Goal: Task Accomplishment & Management: Manage account settings

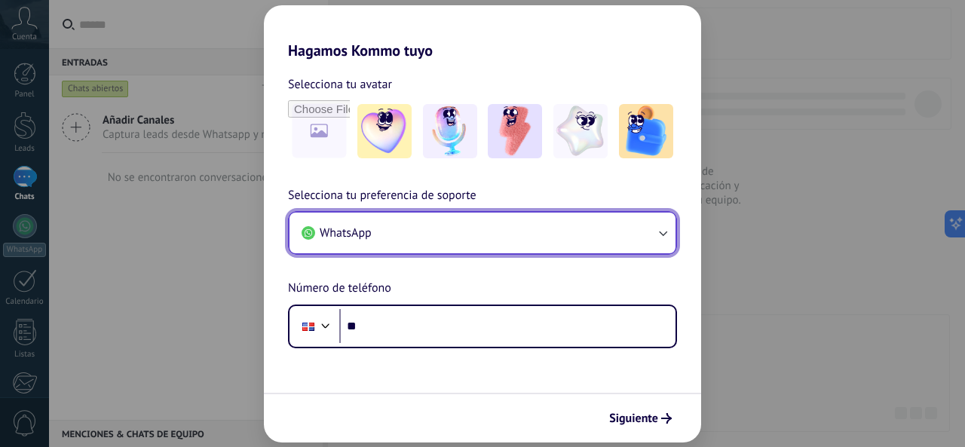
click at [656, 236] on icon "button" at bounding box center [662, 232] width 15 height 15
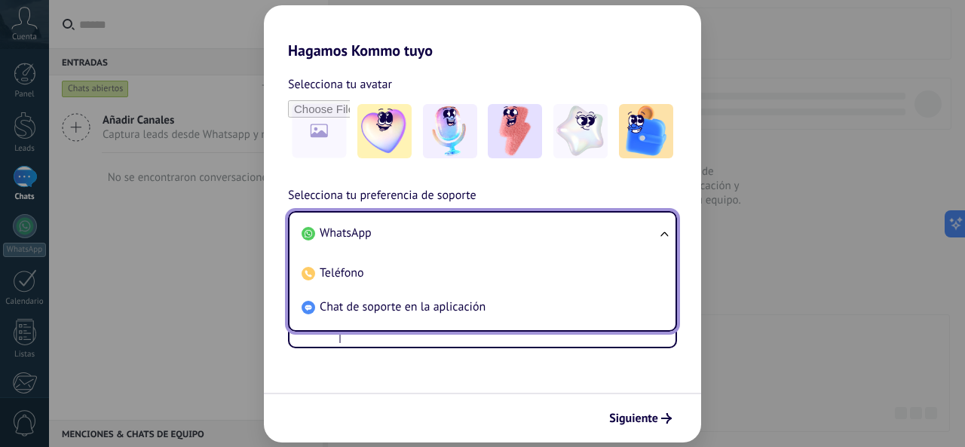
click at [656, 236] on ul "WhatsApp Teléfono Chat de soporte en la aplicación" at bounding box center [482, 271] width 389 height 121
click at [665, 231] on ul "WhatsApp Teléfono Chat de soporte en la aplicación" at bounding box center [482, 271] width 389 height 121
click at [371, 237] on span "WhatsApp" at bounding box center [346, 232] width 52 height 15
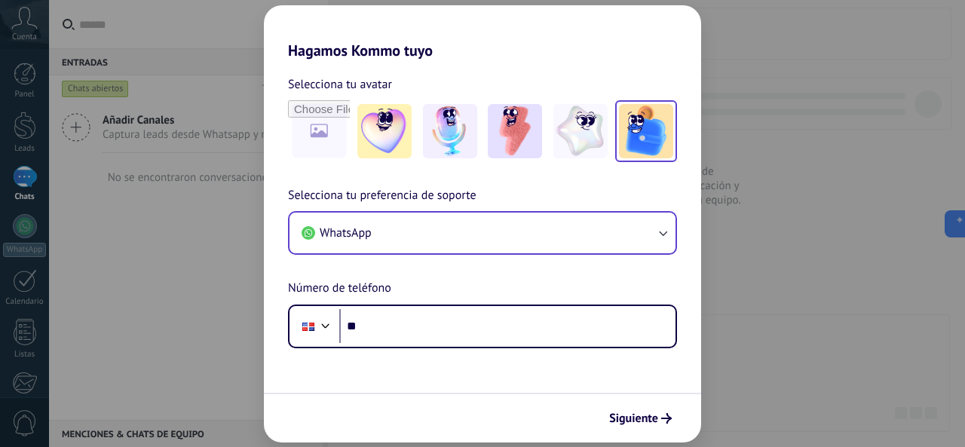
click at [645, 132] on img at bounding box center [646, 131] width 54 height 54
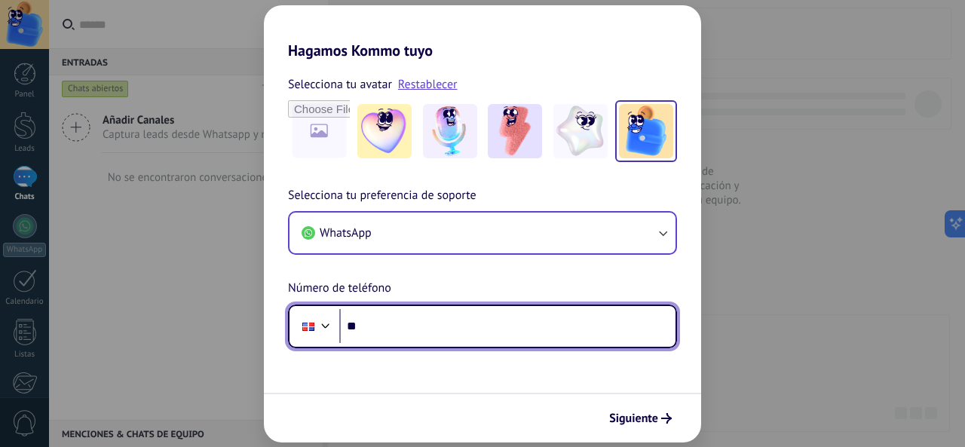
click at [389, 331] on input "**" at bounding box center [507, 326] width 336 height 35
type input "**********"
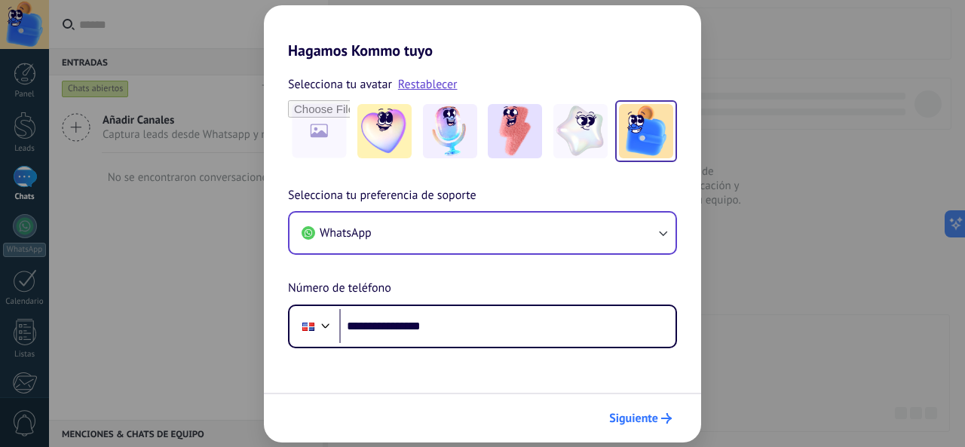
click at [642, 423] on span "Siguiente" at bounding box center [633, 418] width 49 height 11
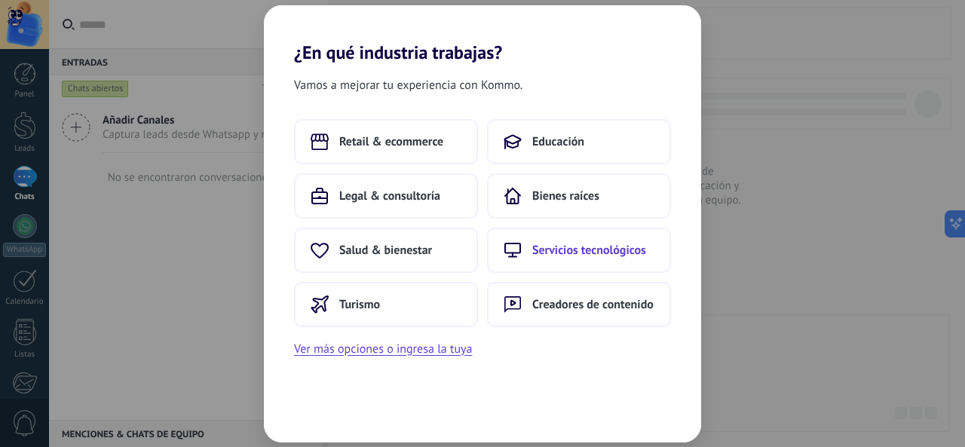
click at [599, 256] on span "Servicios tecnológicos" at bounding box center [589, 250] width 114 height 15
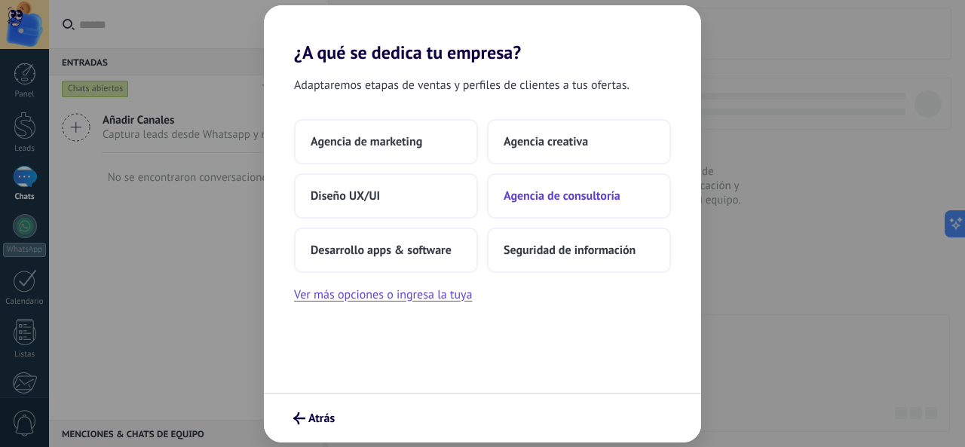
click at [579, 197] on span "Agencia de consultoría" at bounding box center [561, 195] width 117 height 15
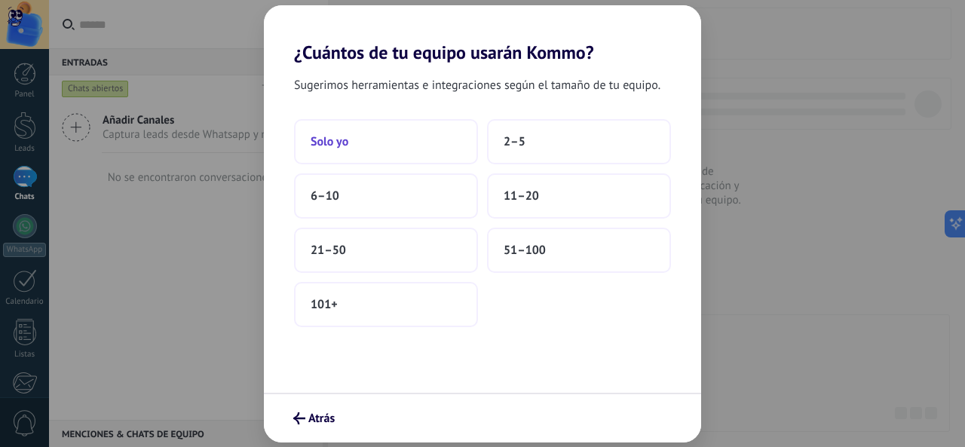
click at [357, 140] on button "Solo yo" at bounding box center [386, 141] width 184 height 45
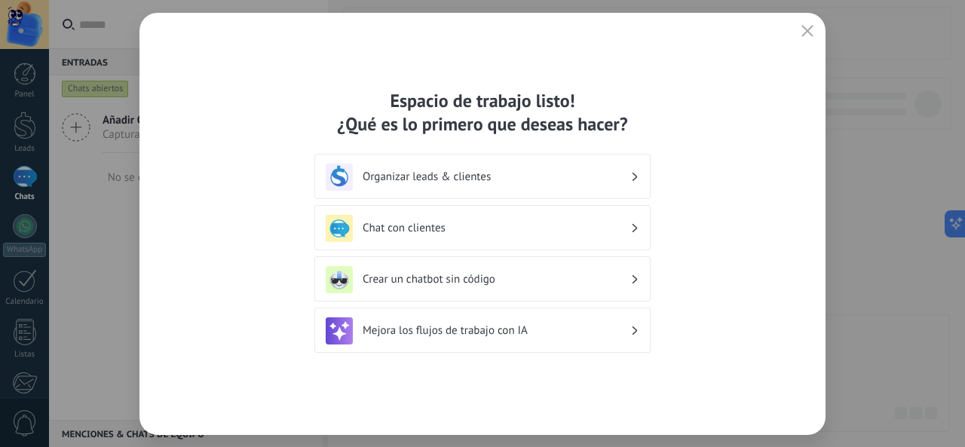
click at [472, 177] on h3 "Organizar leads & clientes" at bounding box center [497, 177] width 268 height 14
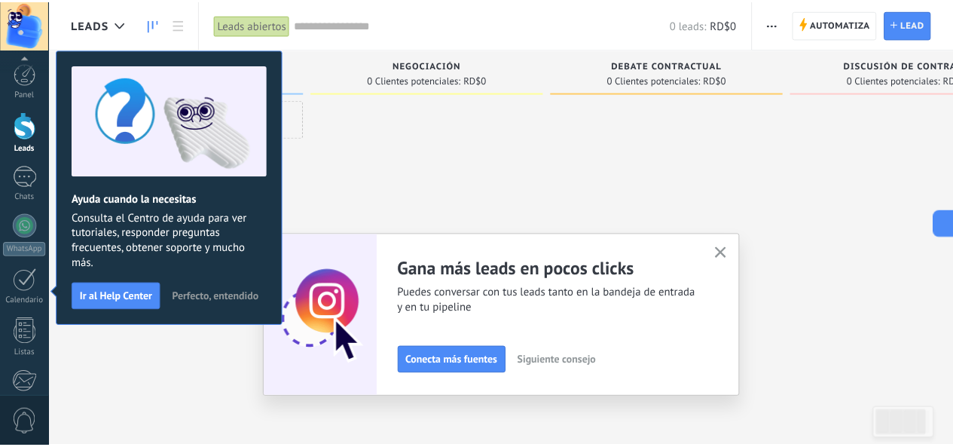
scroll to position [179, 0]
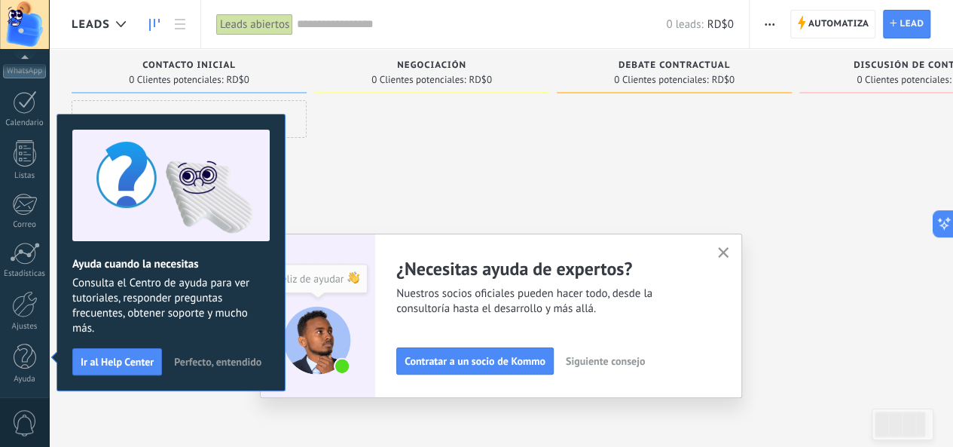
click at [730, 254] on use "button" at bounding box center [723, 252] width 11 height 11
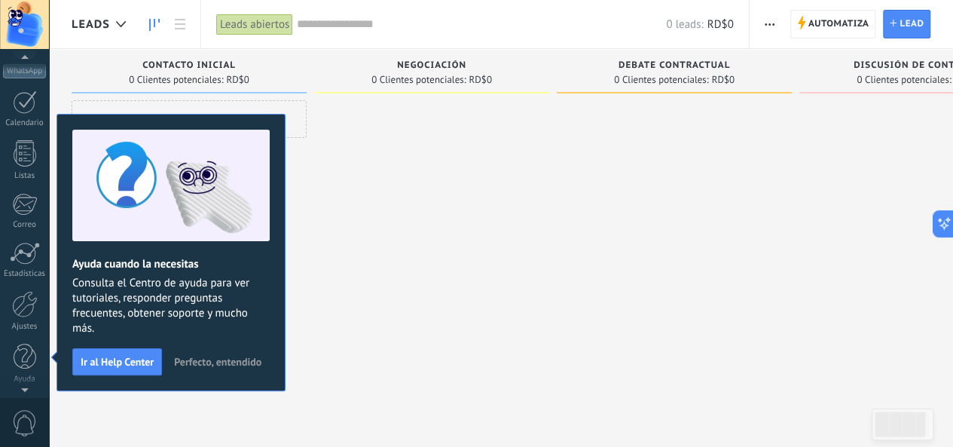
scroll to position [0, 0]
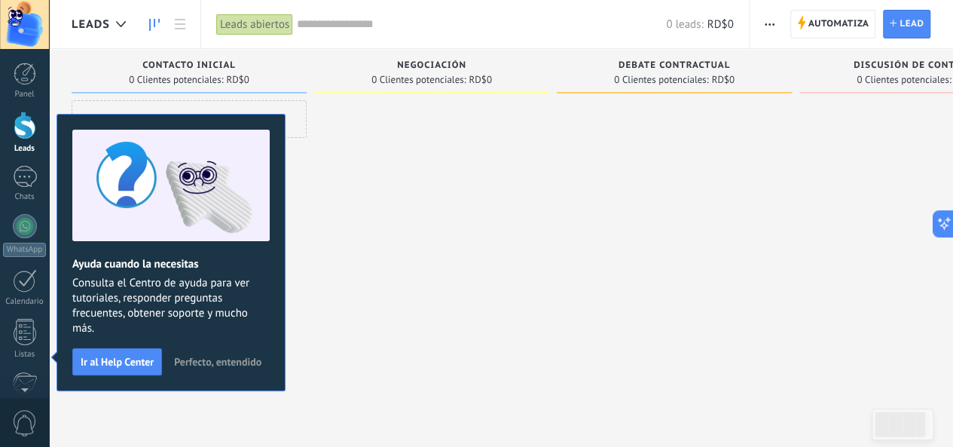
click at [210, 357] on span "Perfecto, entendido" at bounding box center [217, 362] width 87 height 11
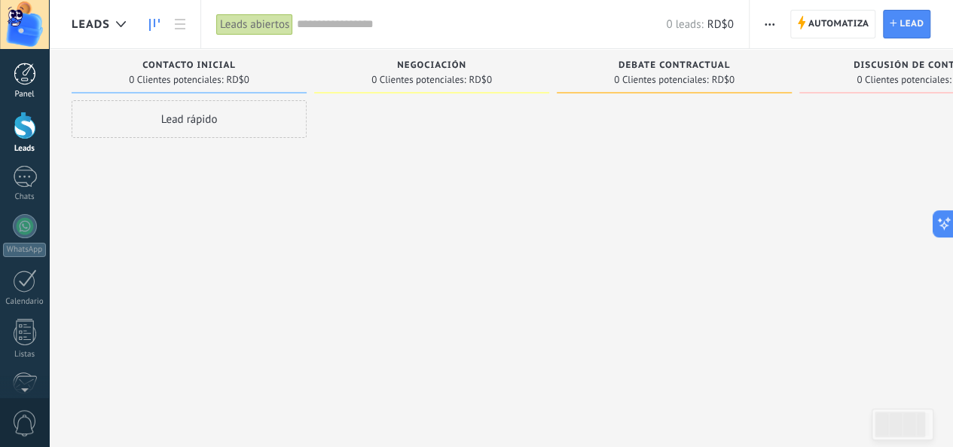
click at [20, 71] on div at bounding box center [25, 74] width 23 height 23
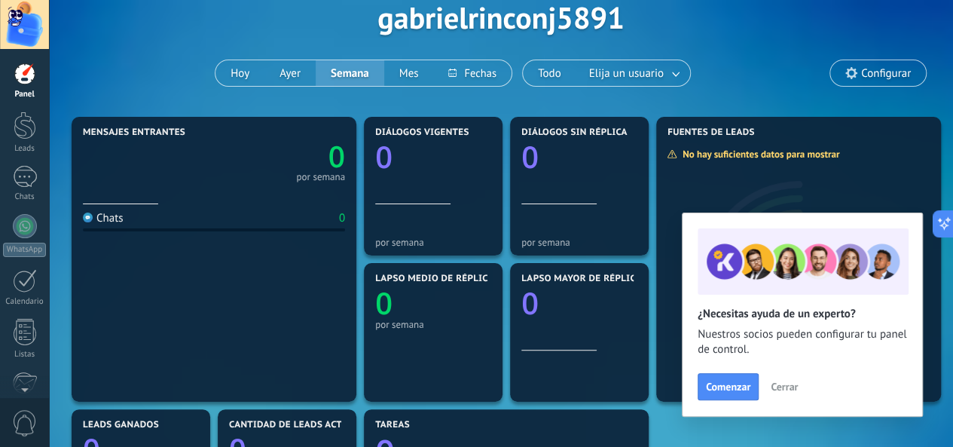
scroll to position [79, 0]
click at [26, 142] on link "Leads" at bounding box center [24, 133] width 49 height 42
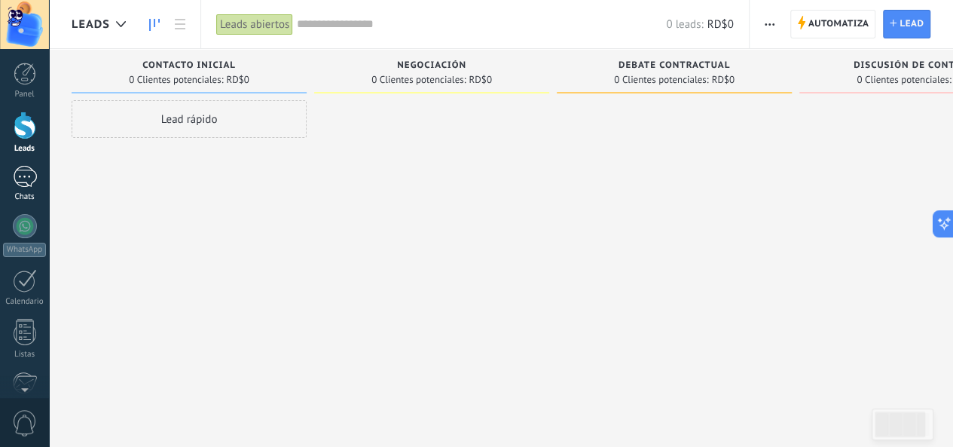
click at [19, 181] on div at bounding box center [25, 177] width 24 height 22
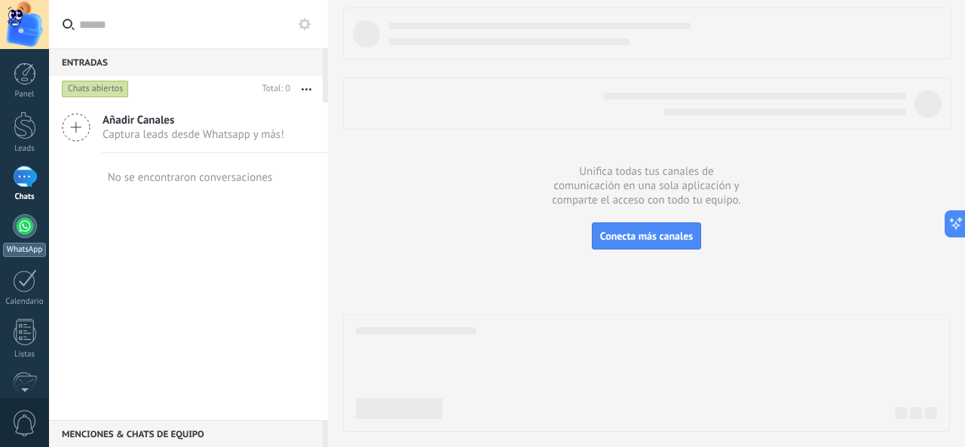
click at [18, 234] on div at bounding box center [25, 226] width 24 height 24
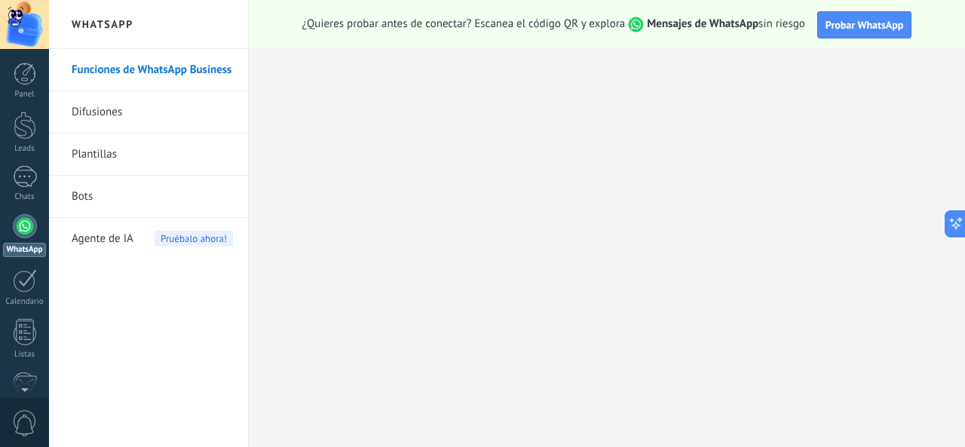
click at [127, 155] on link "Plantillas" at bounding box center [152, 154] width 161 height 42
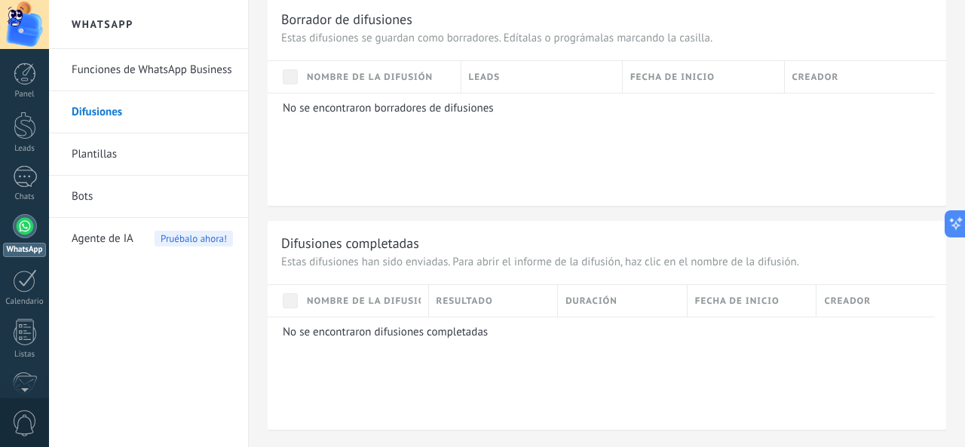
scroll to position [520, 0]
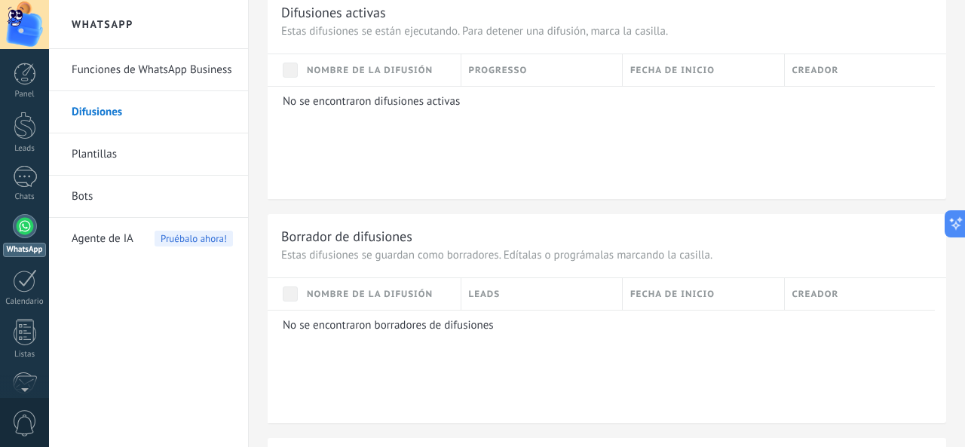
click at [127, 66] on link "Funciones de WhatsApp Business" at bounding box center [152, 70] width 161 height 42
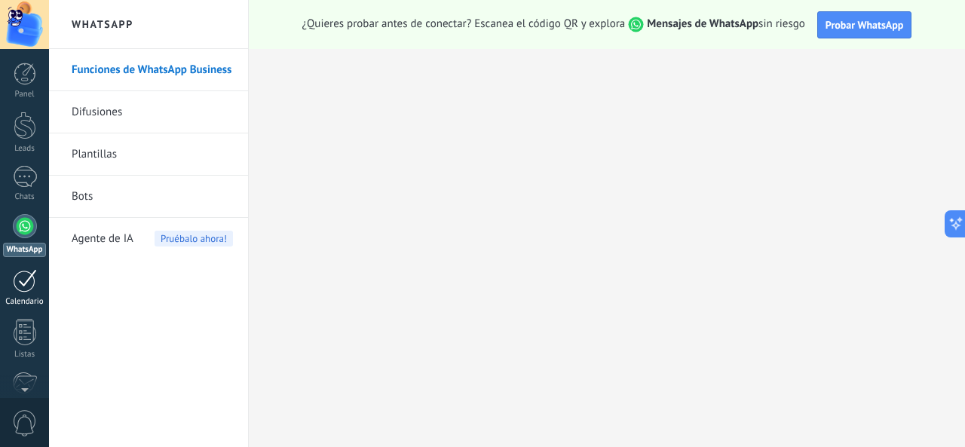
click at [25, 281] on div at bounding box center [25, 280] width 24 height 23
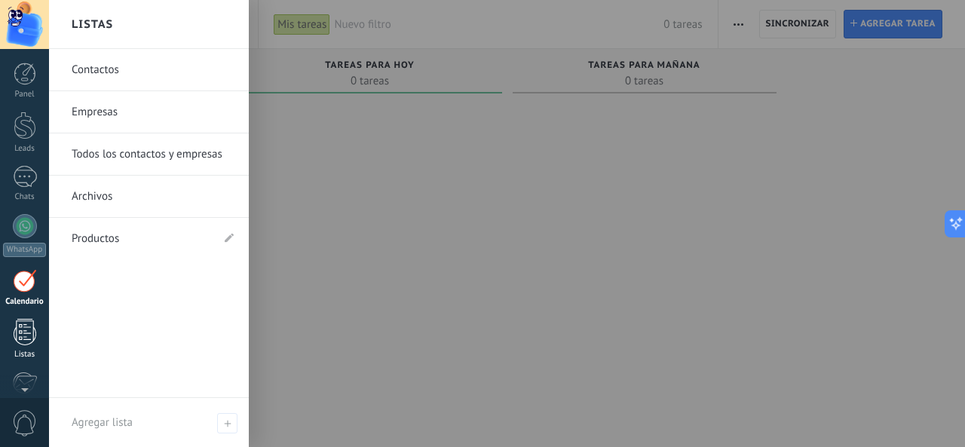
click at [24, 339] on div at bounding box center [25, 332] width 23 height 26
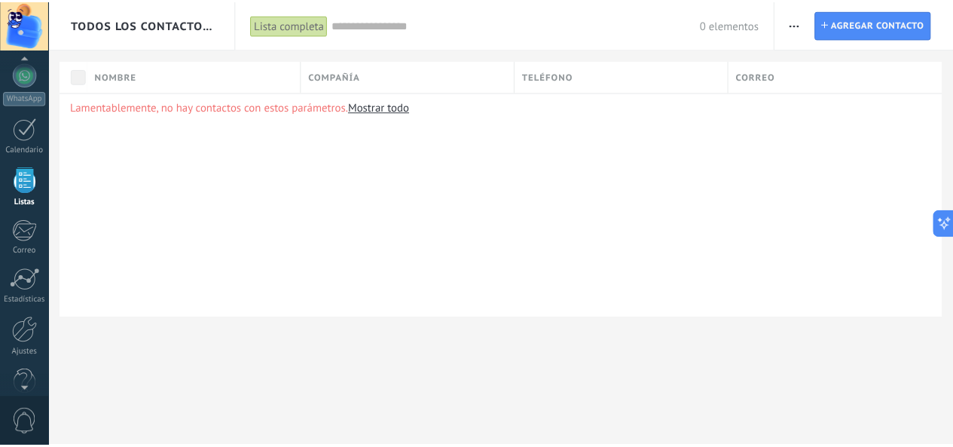
scroll to position [179, 0]
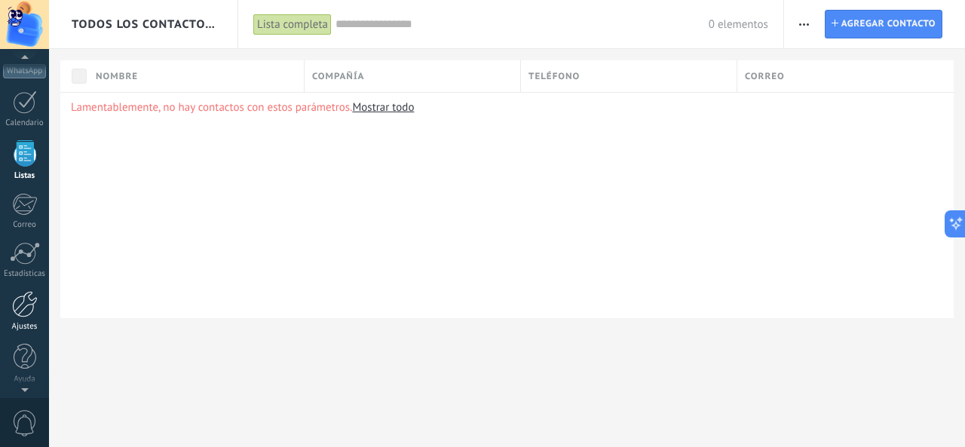
click at [26, 318] on link "Ajustes" at bounding box center [24, 311] width 49 height 41
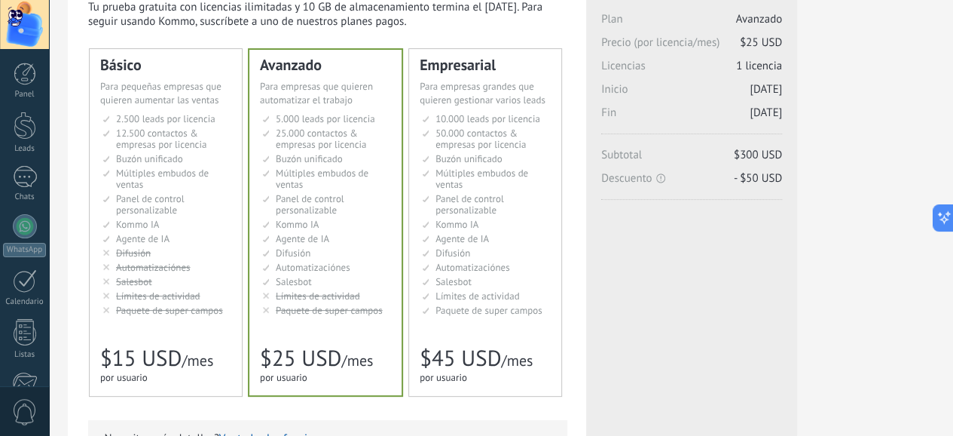
scroll to position [78, 0]
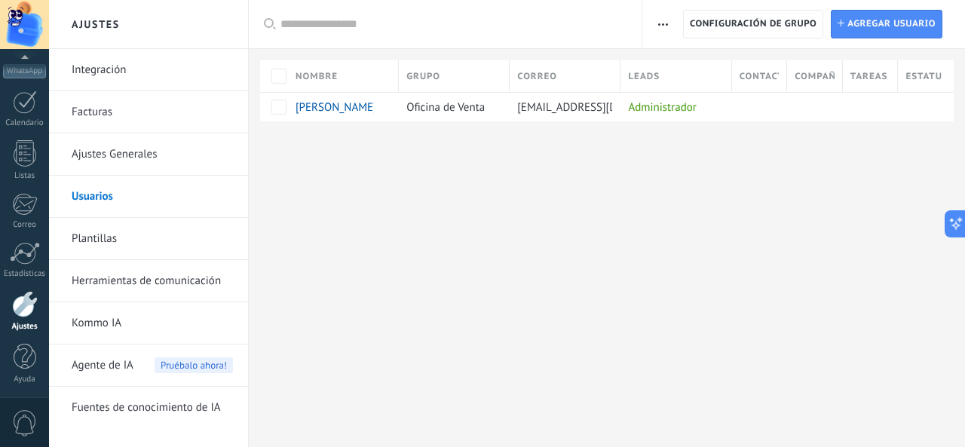
click at [99, 239] on link "Plantillas" at bounding box center [152, 239] width 161 height 42
